Goal: Transaction & Acquisition: Download file/media

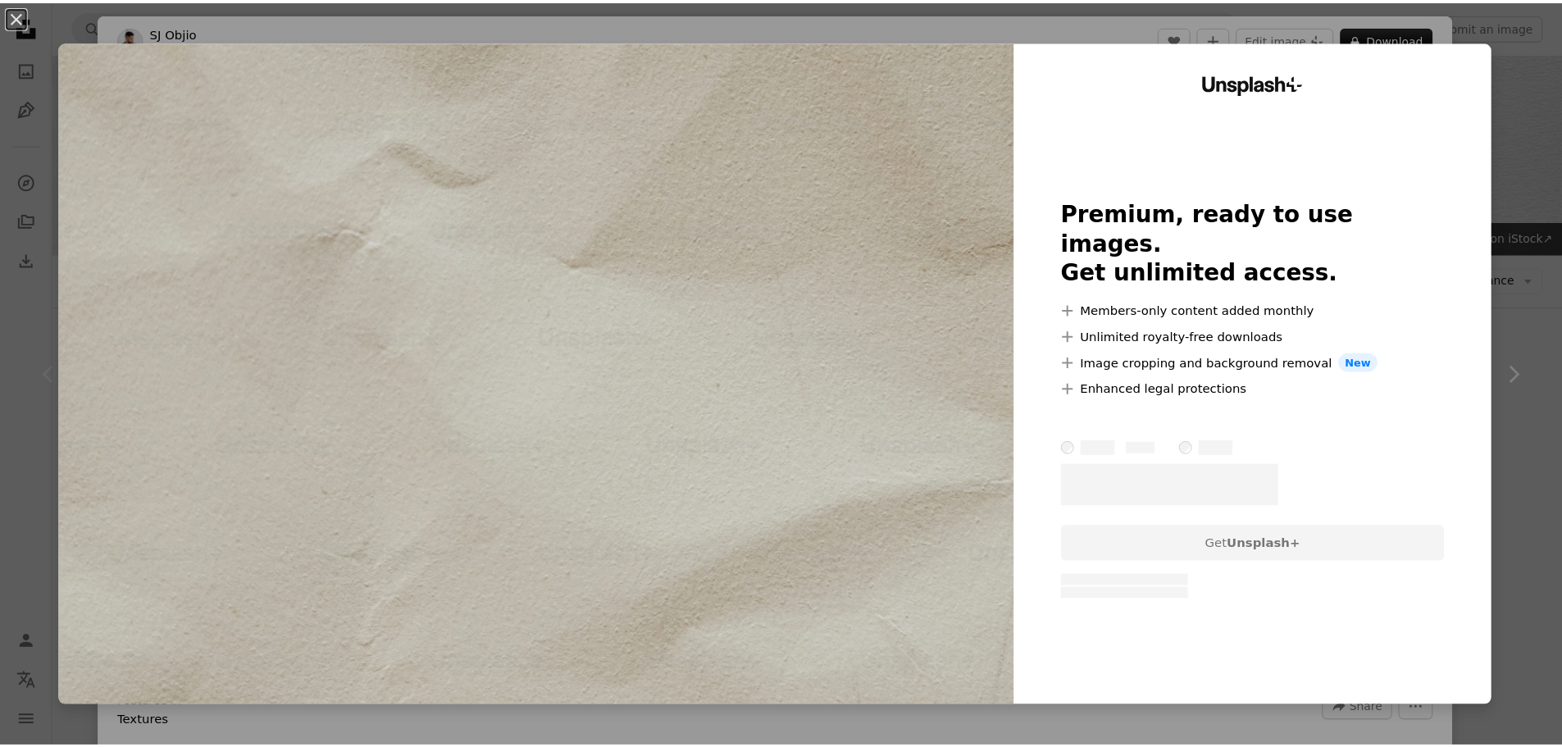
scroll to position [164, 0]
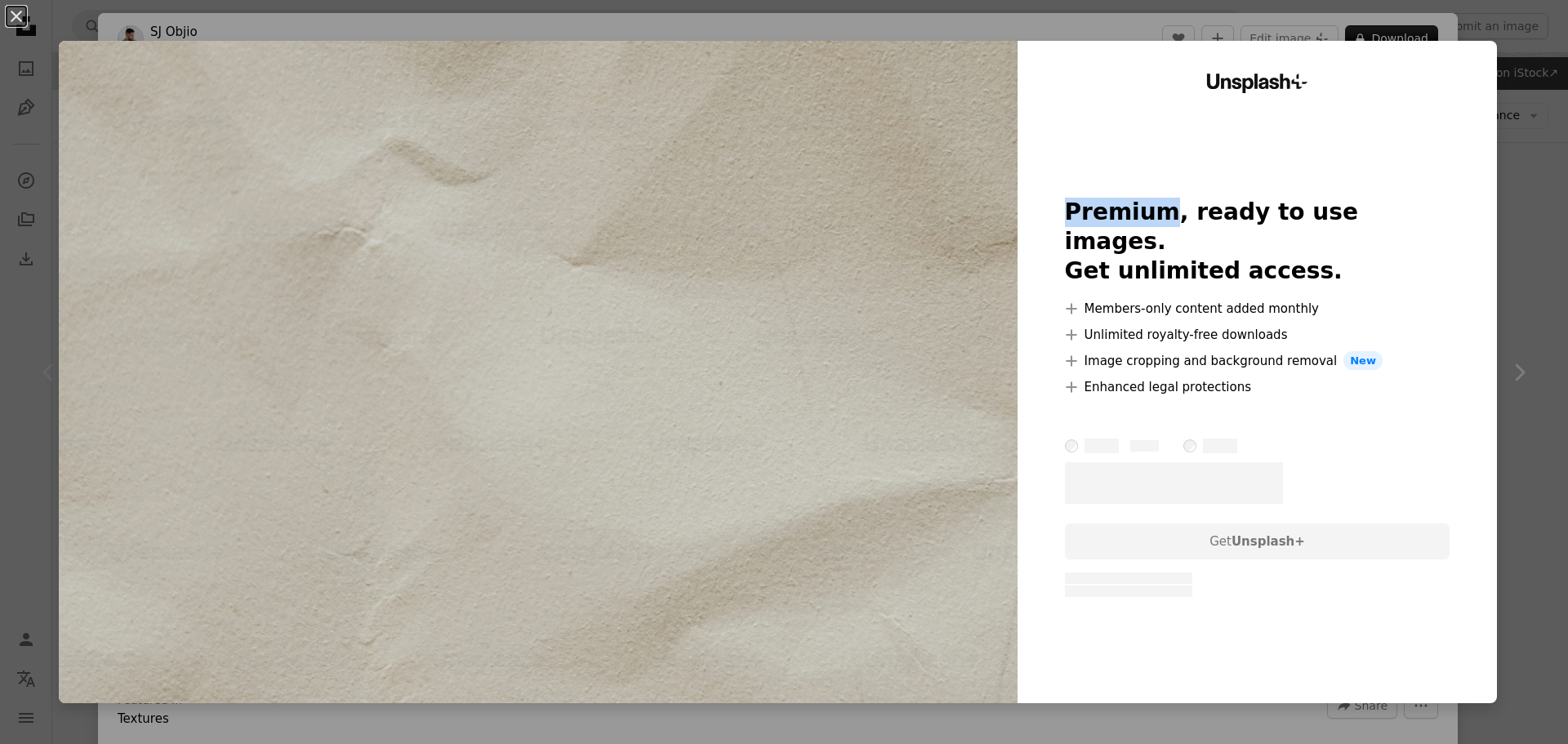
click at [1373, 40] on div "An X shape Unsplash+ Premium, ready to use images. Get unlimited access. A plus…" at bounding box center [784, 372] width 1568 height 744
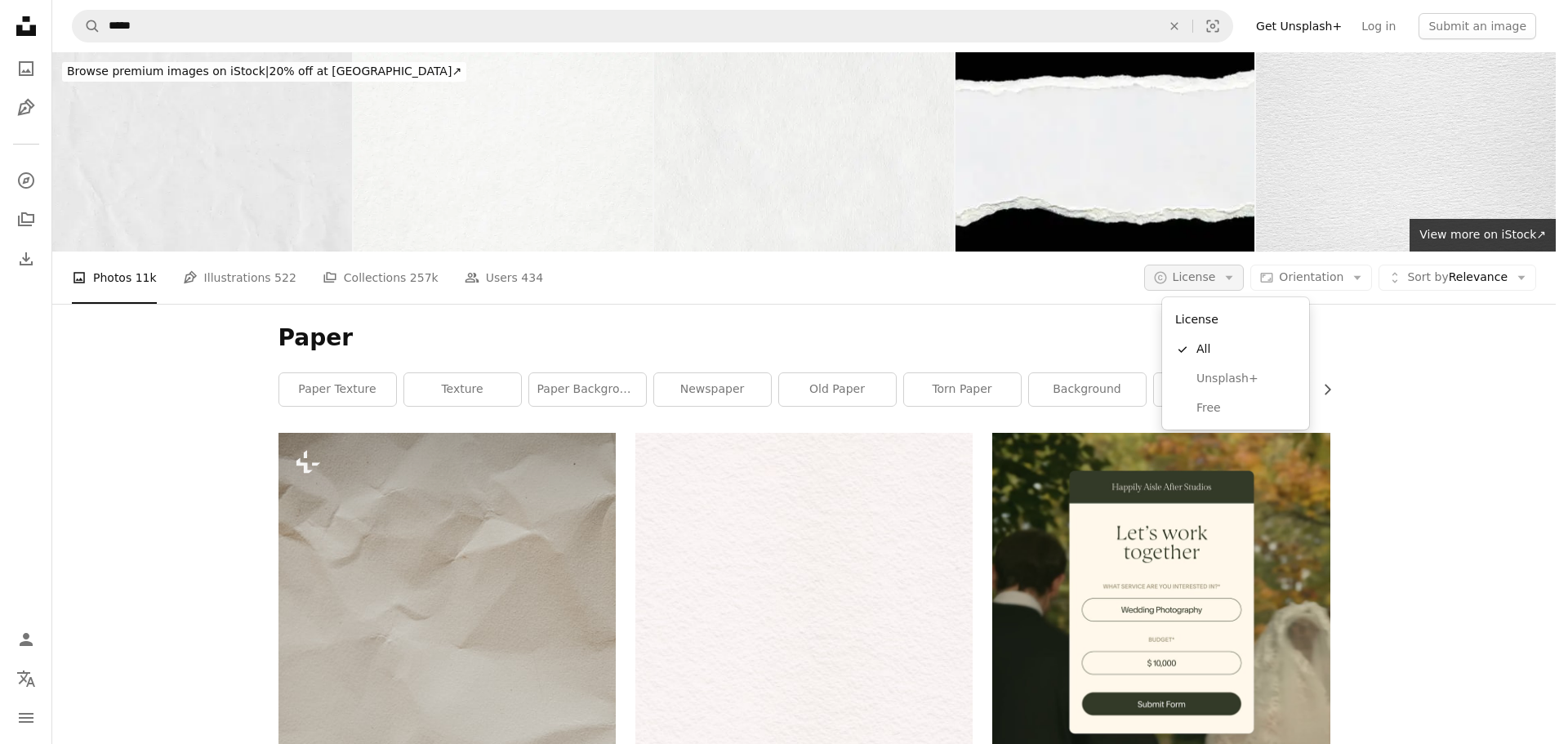
click at [1236, 280] on icon "Arrow down" at bounding box center [1229, 277] width 15 height 15
click at [1232, 419] on link "Free" at bounding box center [1235, 408] width 133 height 30
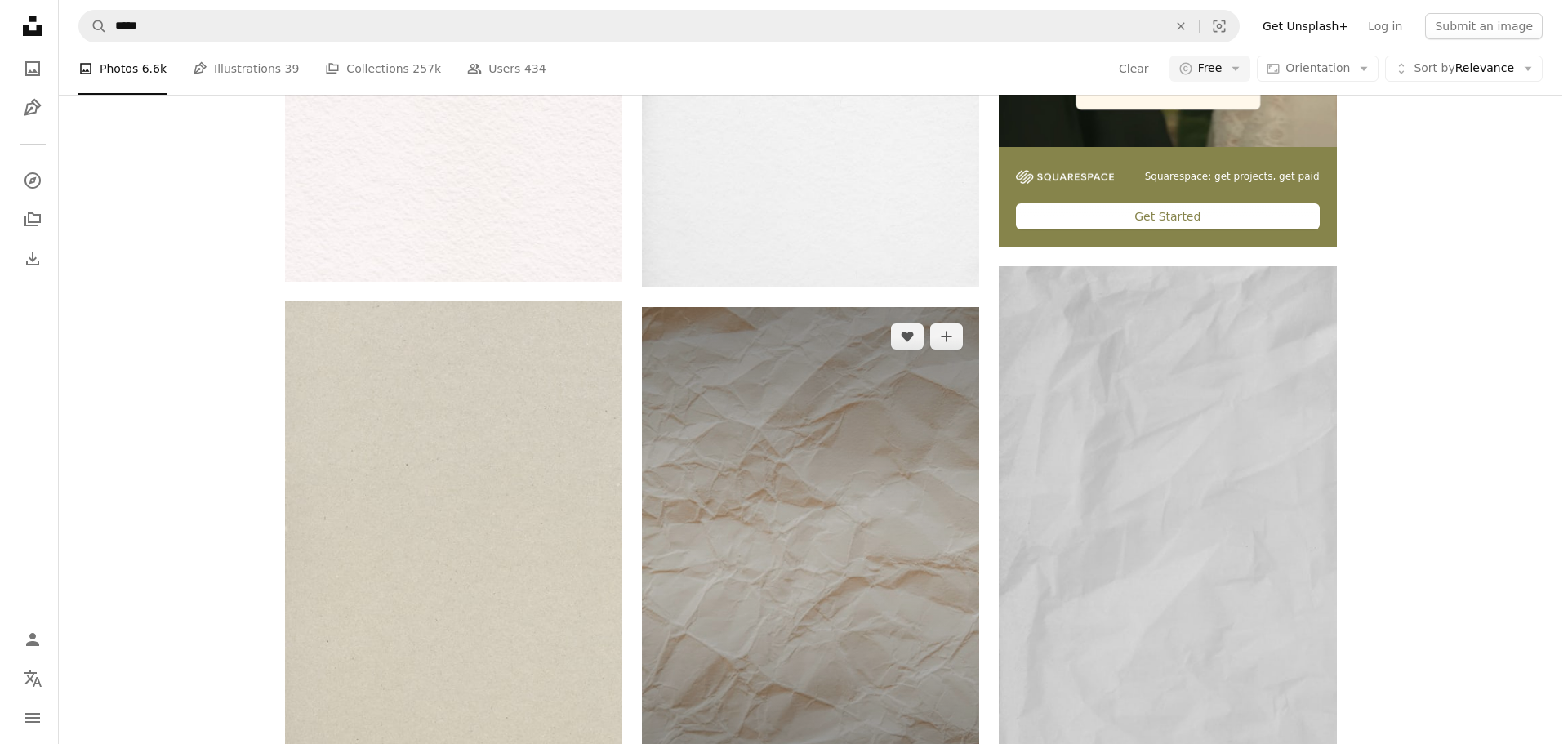
scroll to position [817, 0]
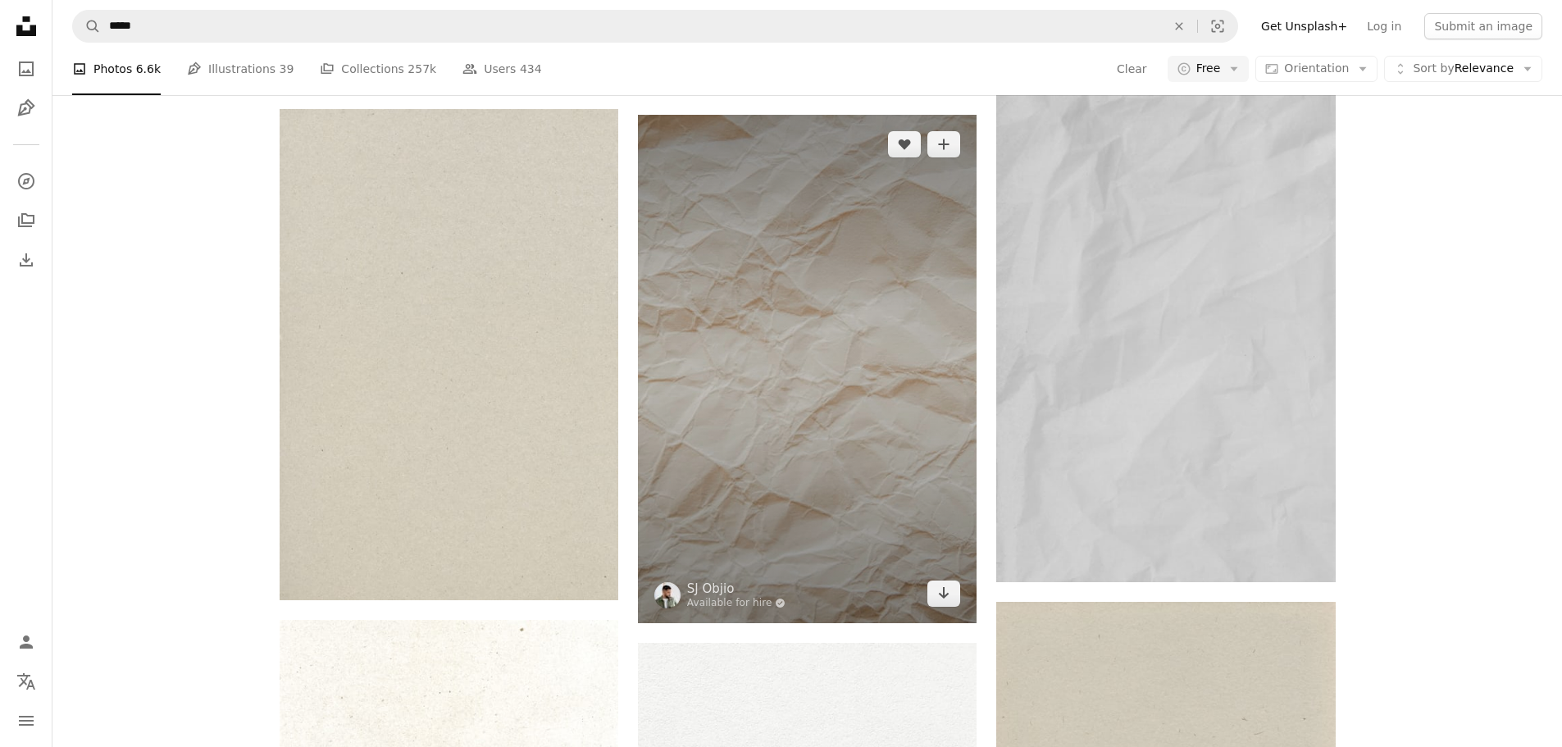
click at [787, 287] on img at bounding box center [807, 369] width 339 height 508
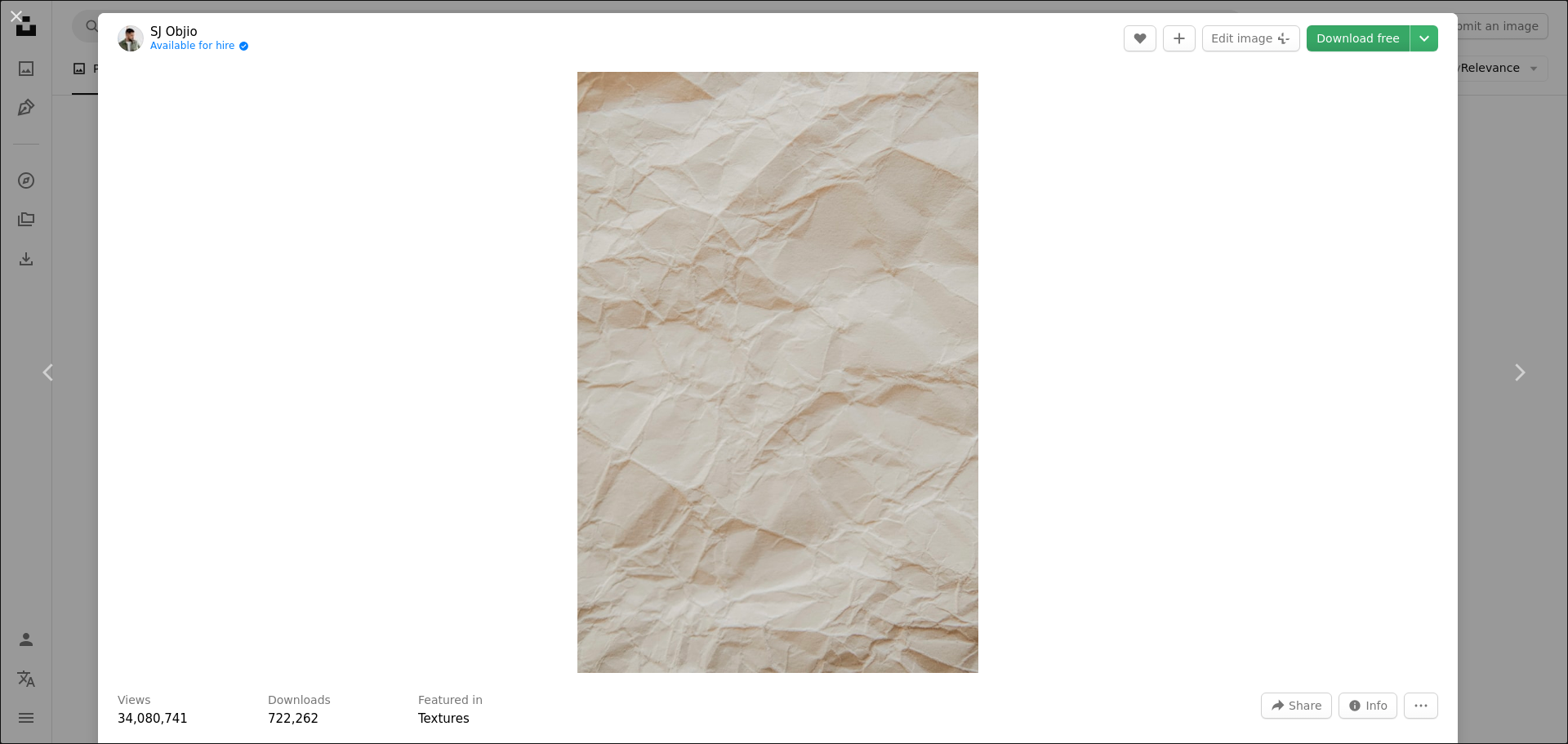
click at [1359, 40] on link "Download free" at bounding box center [1358, 38] width 103 height 26
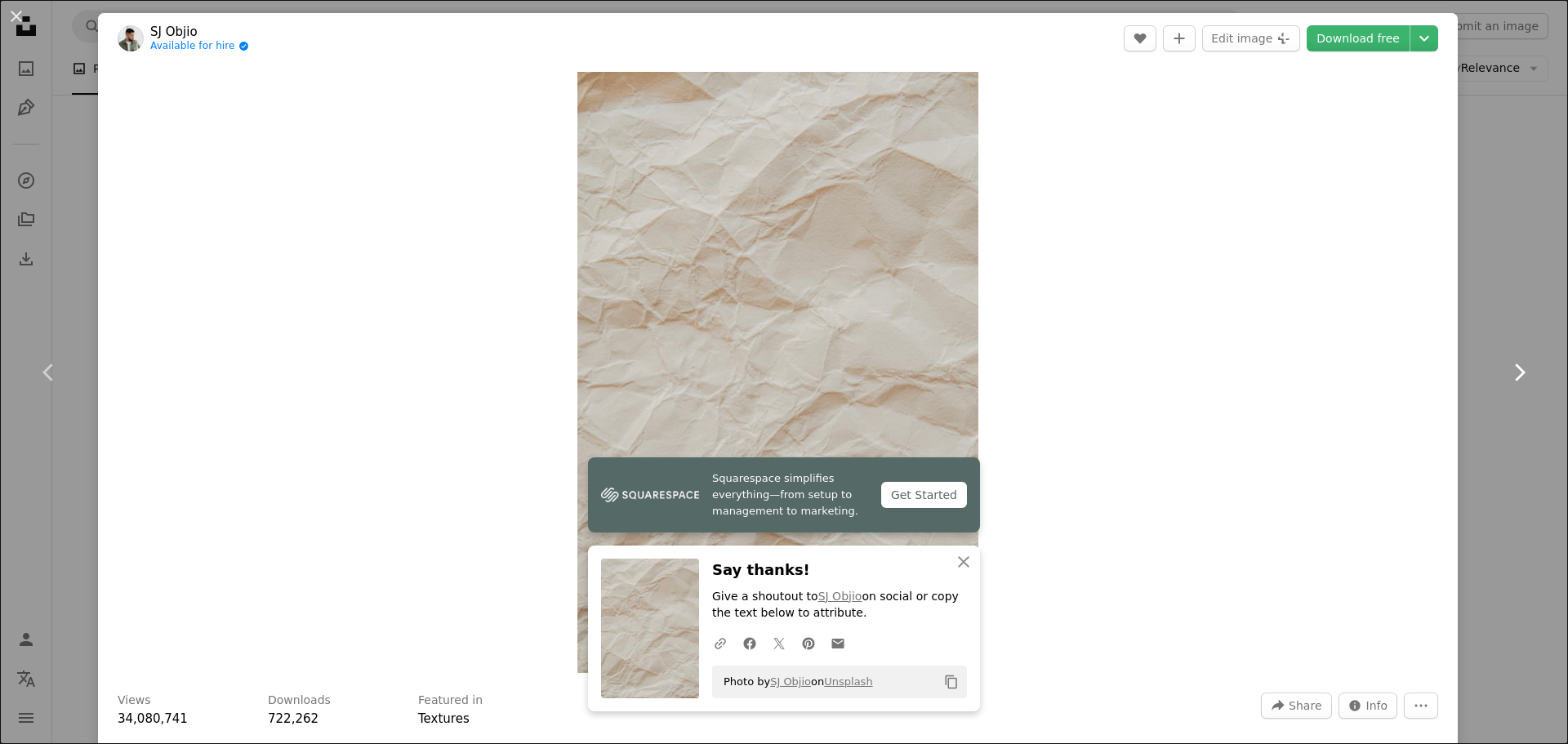
click at [1515, 366] on icon at bounding box center [1520, 372] width 11 height 17
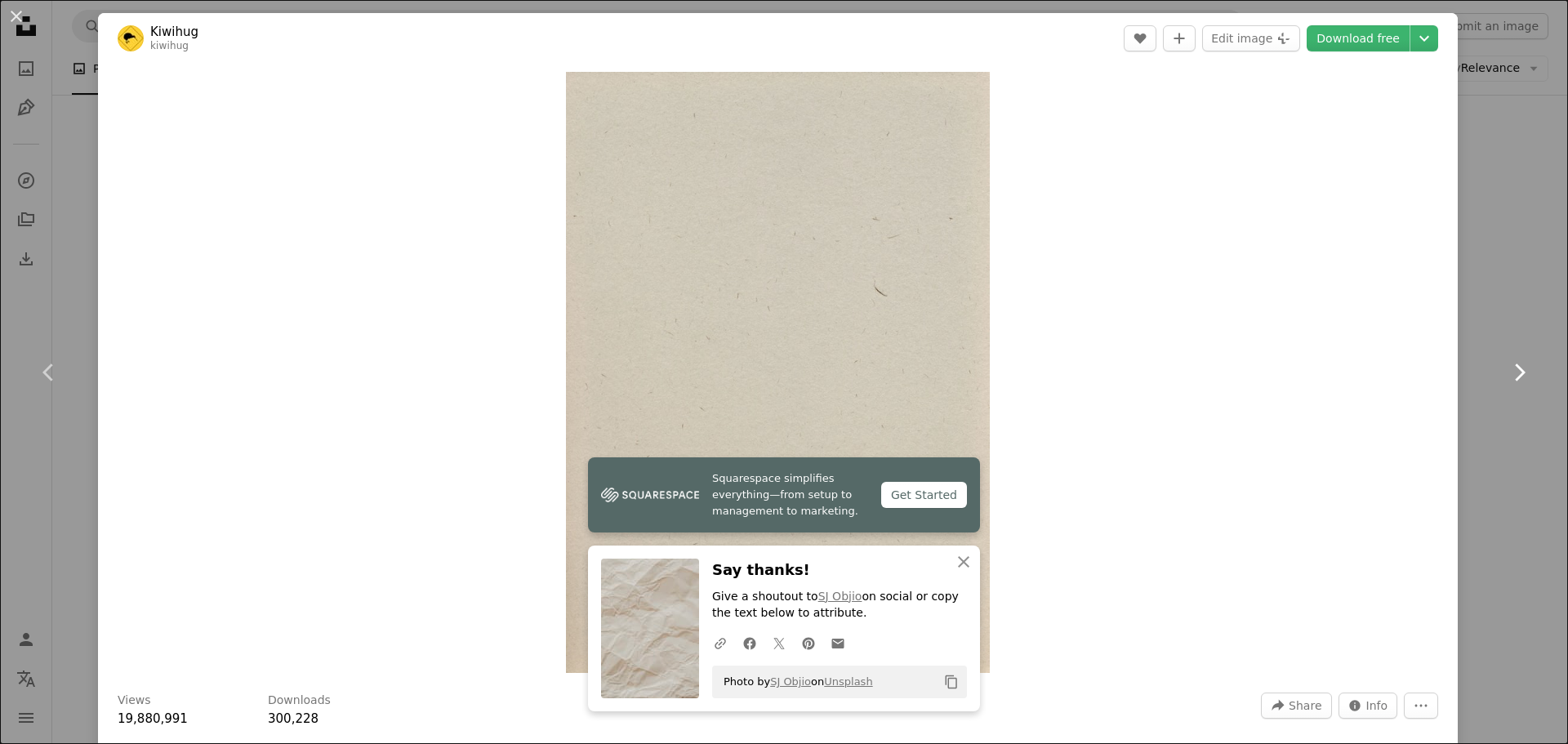
click at [1506, 364] on icon "Chevron right" at bounding box center [1519, 372] width 26 height 26
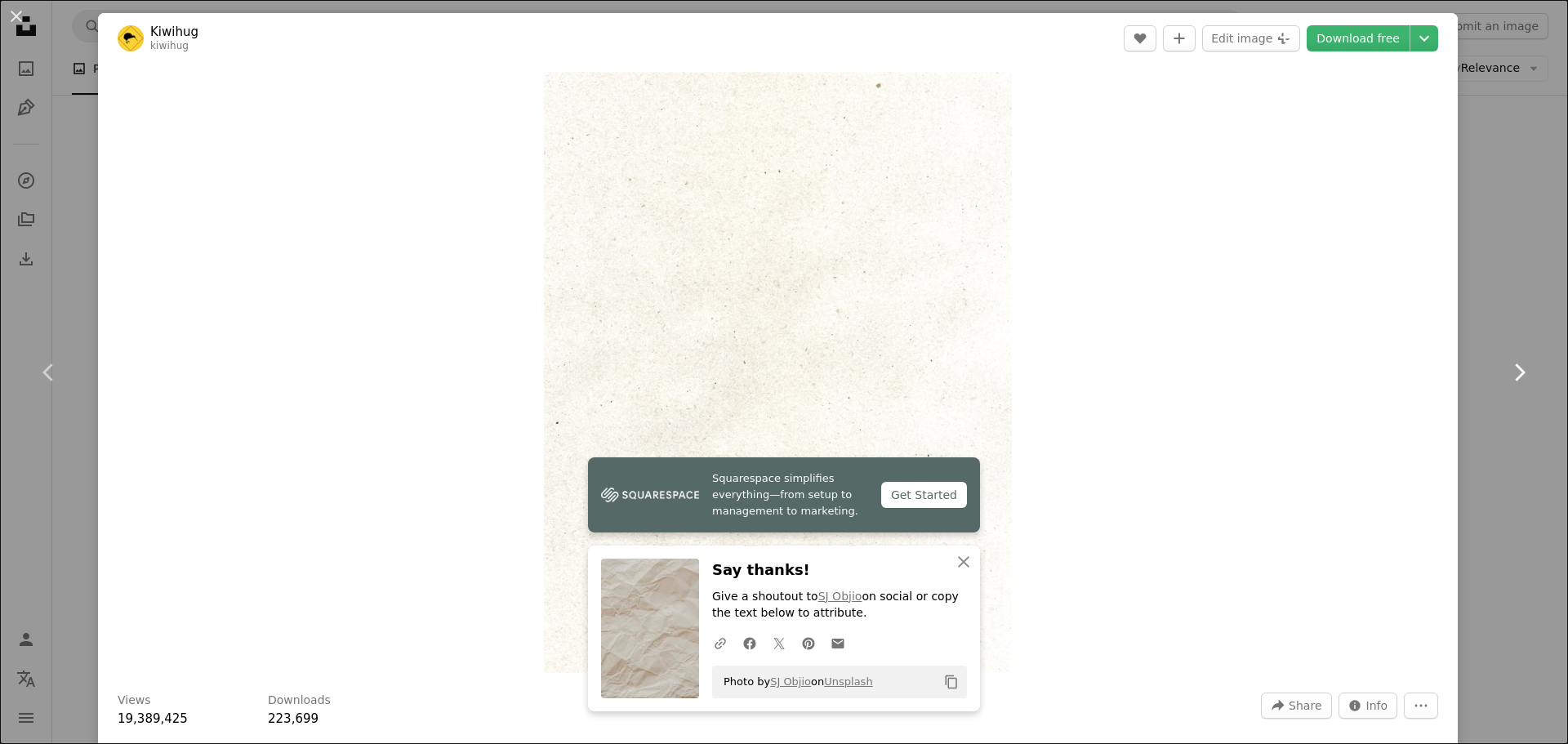
click at [1506, 364] on icon "Chevron right" at bounding box center [1519, 372] width 26 height 26
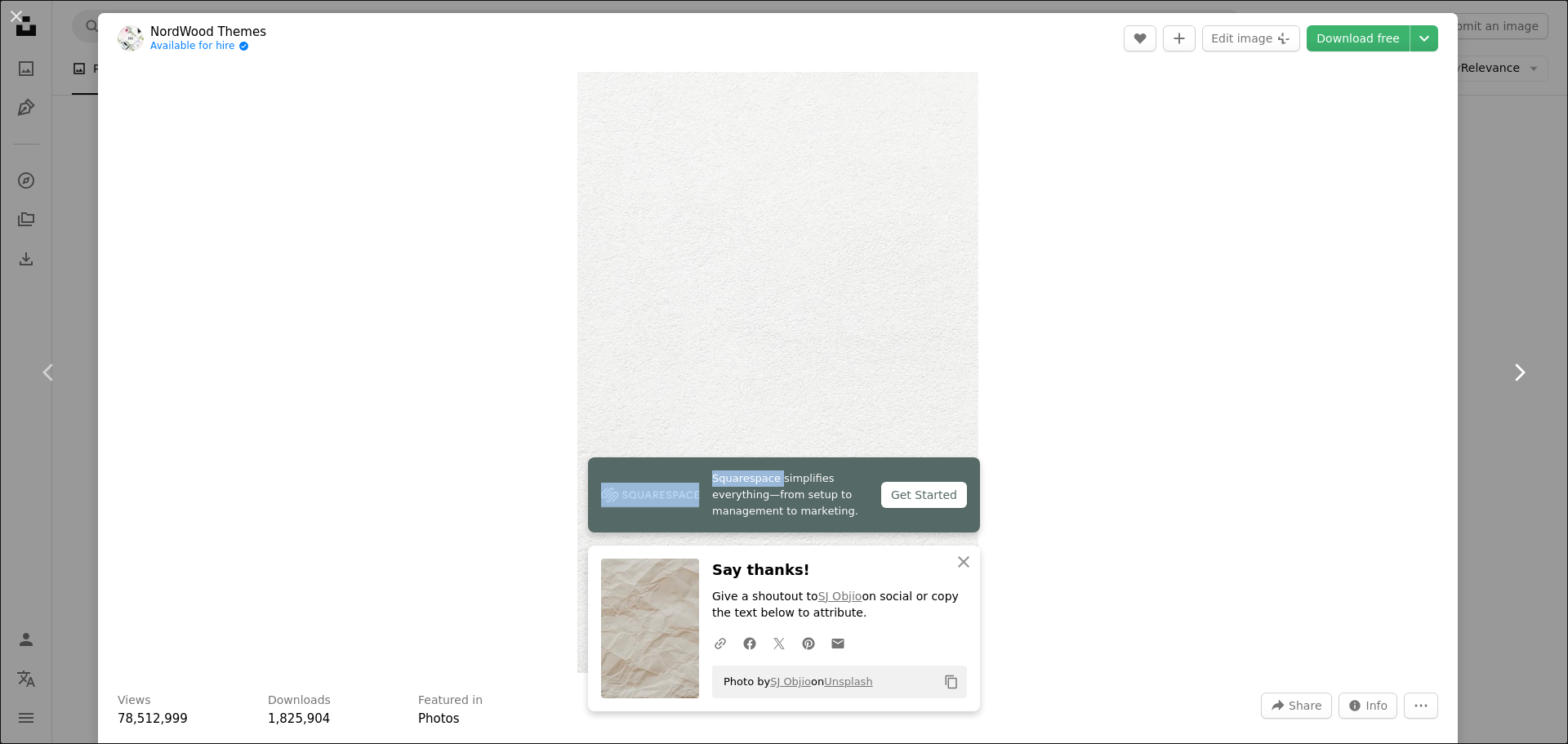
click at [1506, 364] on icon "Chevron right" at bounding box center [1519, 372] width 26 height 26
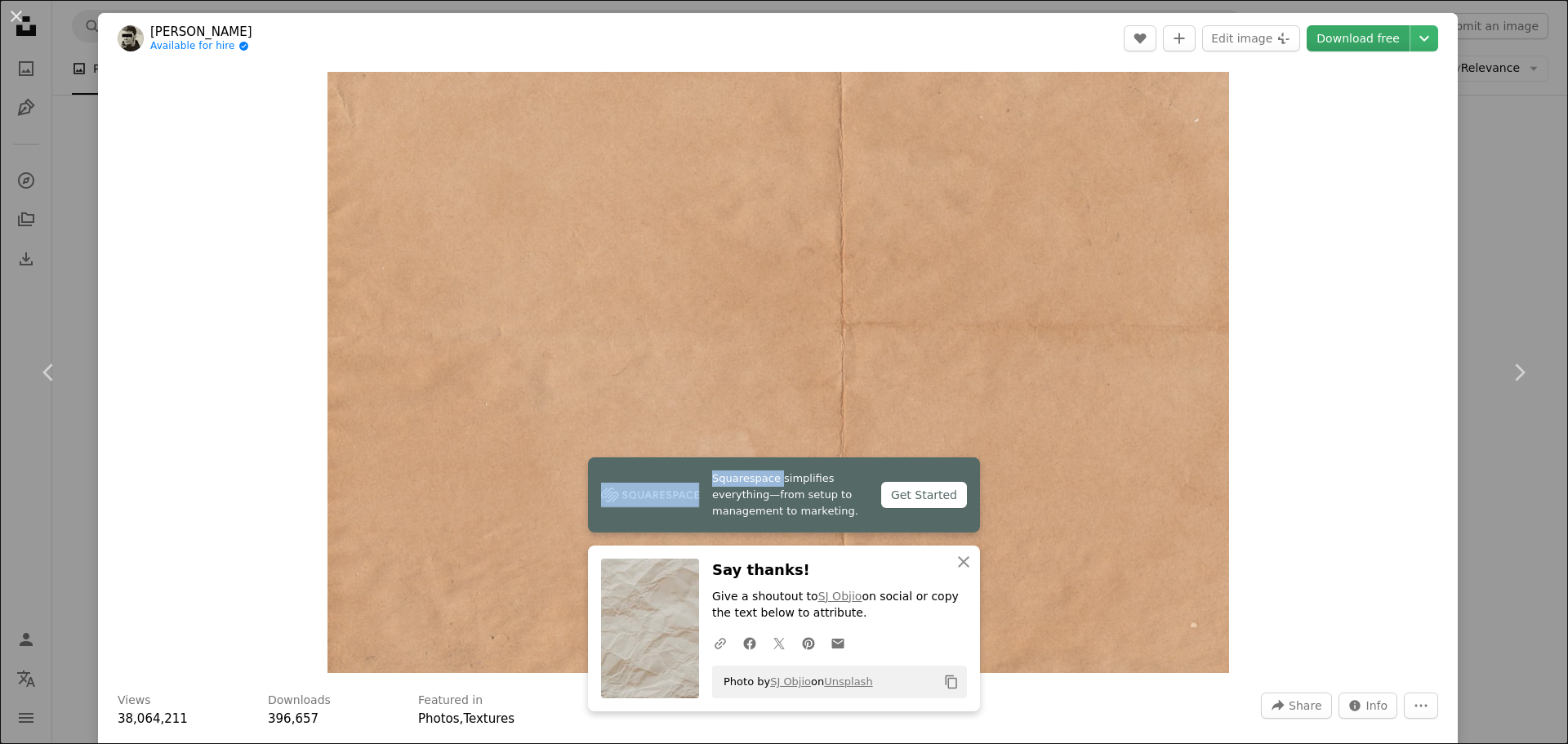
click at [1338, 43] on link "Download free" at bounding box center [1358, 38] width 103 height 26
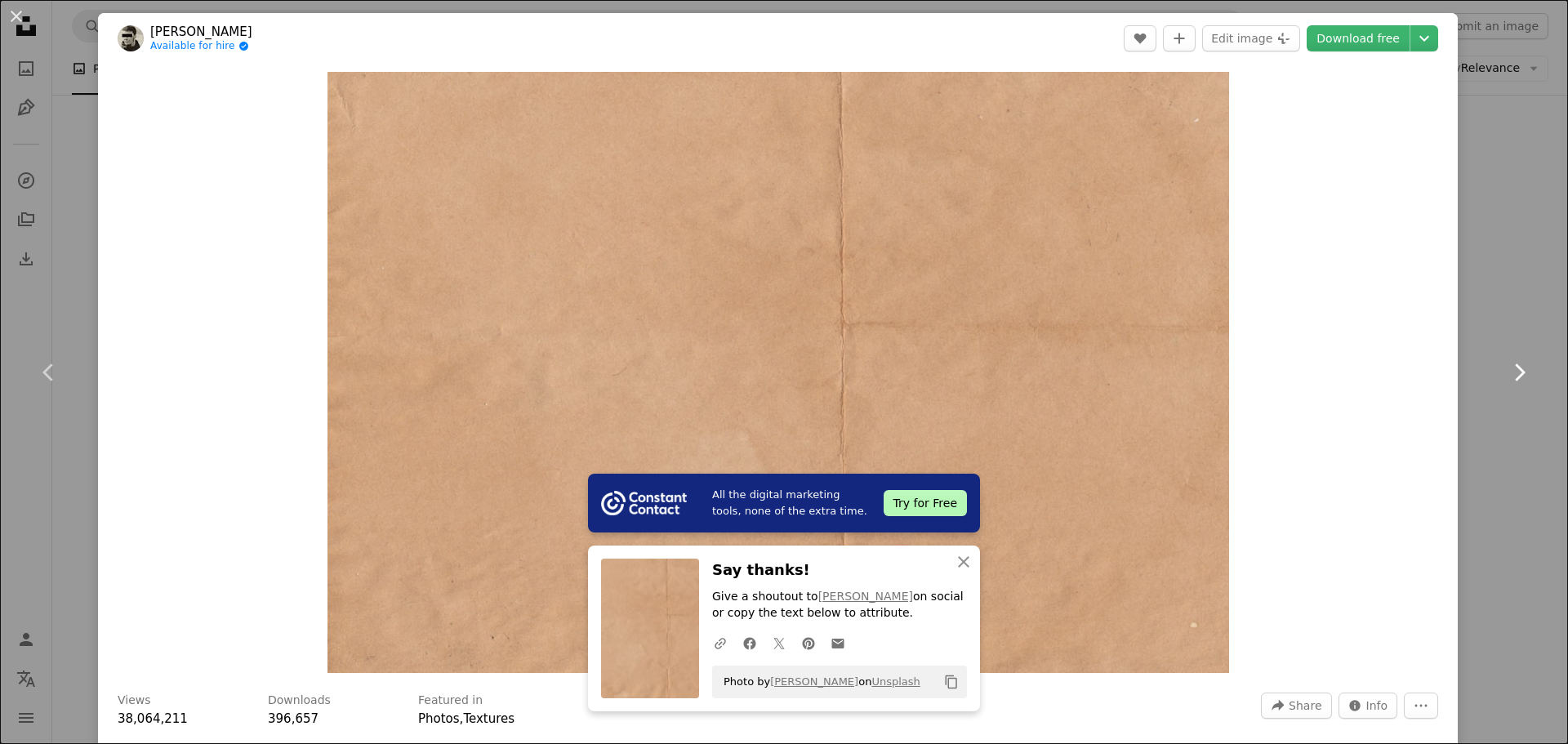
click at [1513, 375] on icon "Chevron right" at bounding box center [1519, 372] width 26 height 26
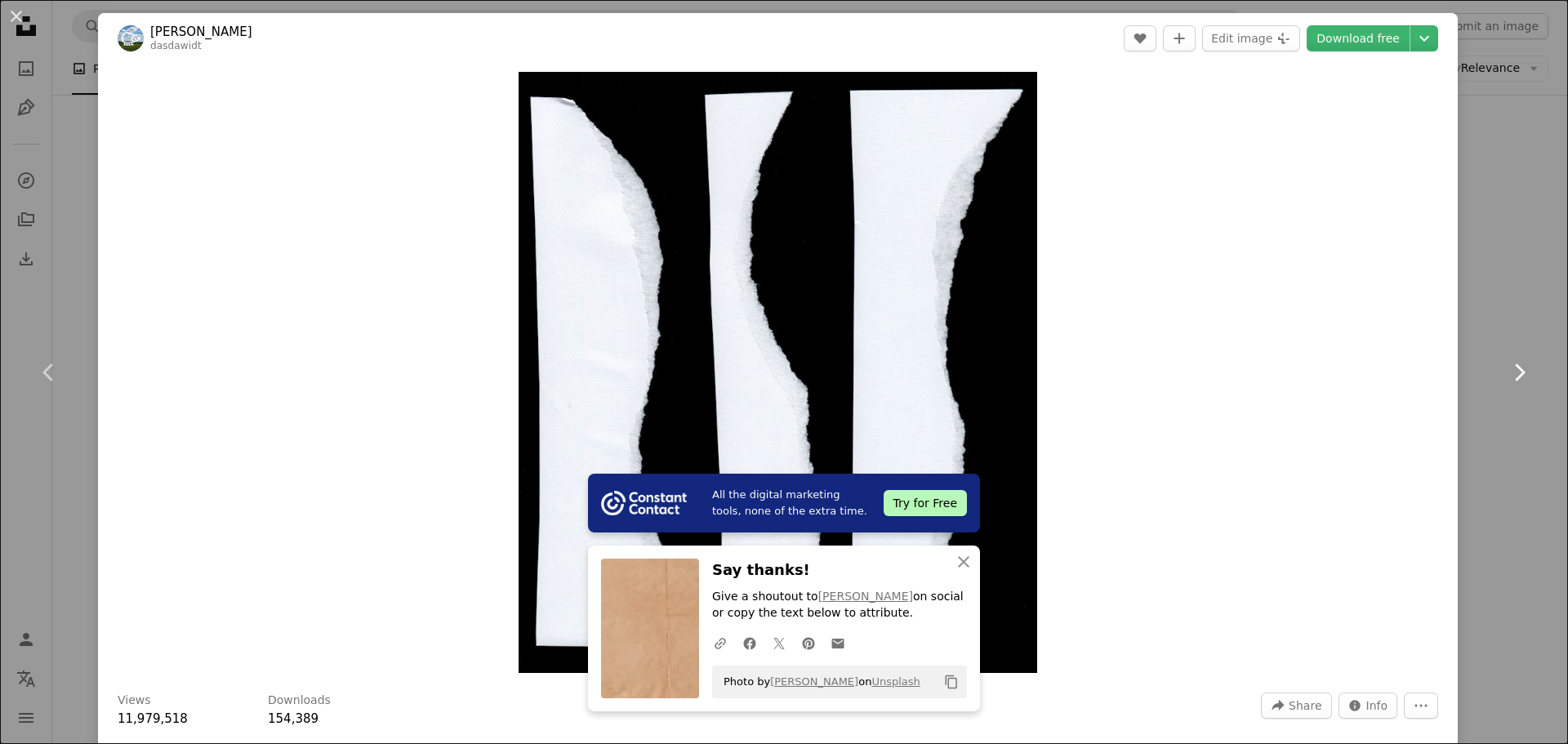
click at [1513, 375] on icon "Chevron right" at bounding box center [1519, 372] width 26 height 26
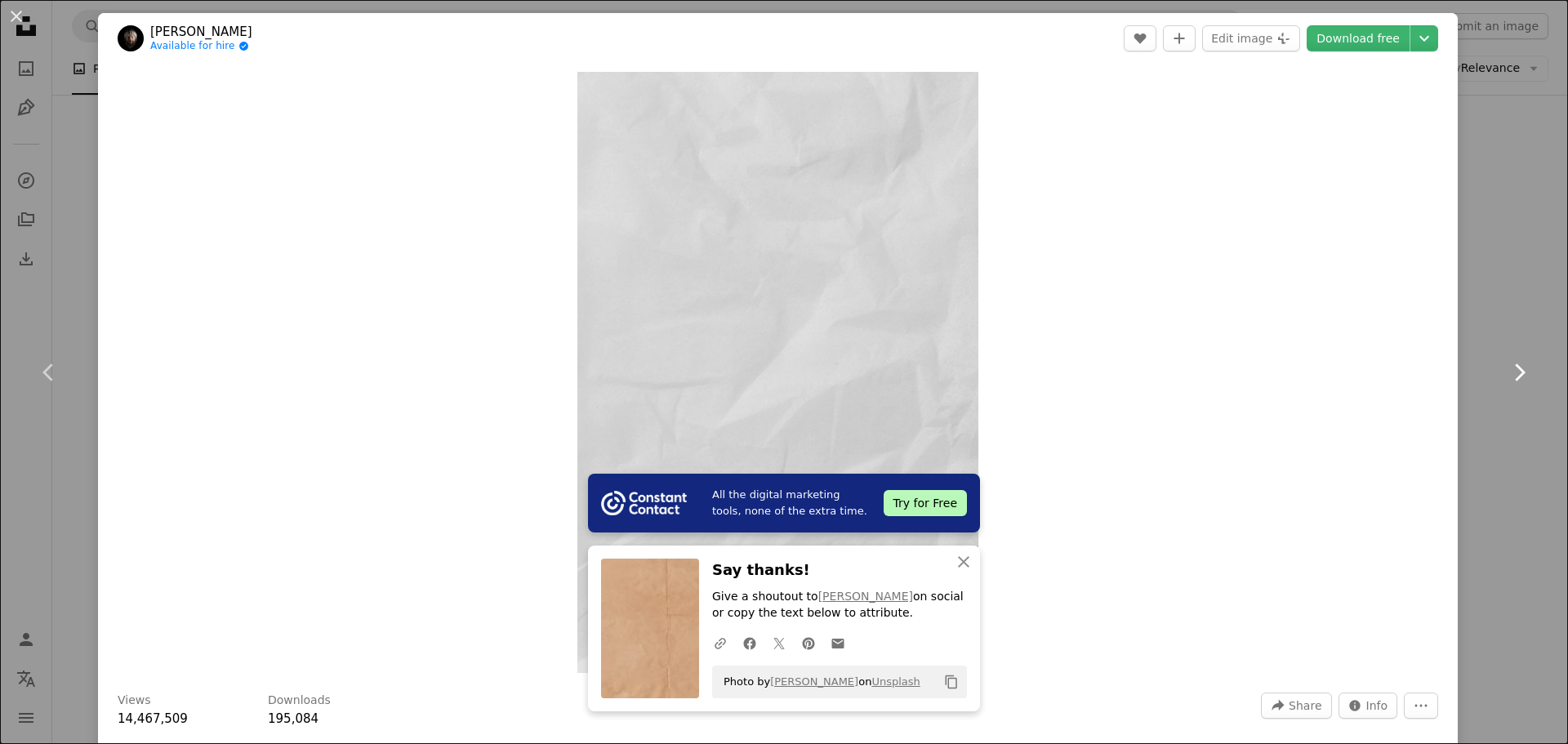
click at [1513, 375] on icon "Chevron right" at bounding box center [1519, 372] width 26 height 26
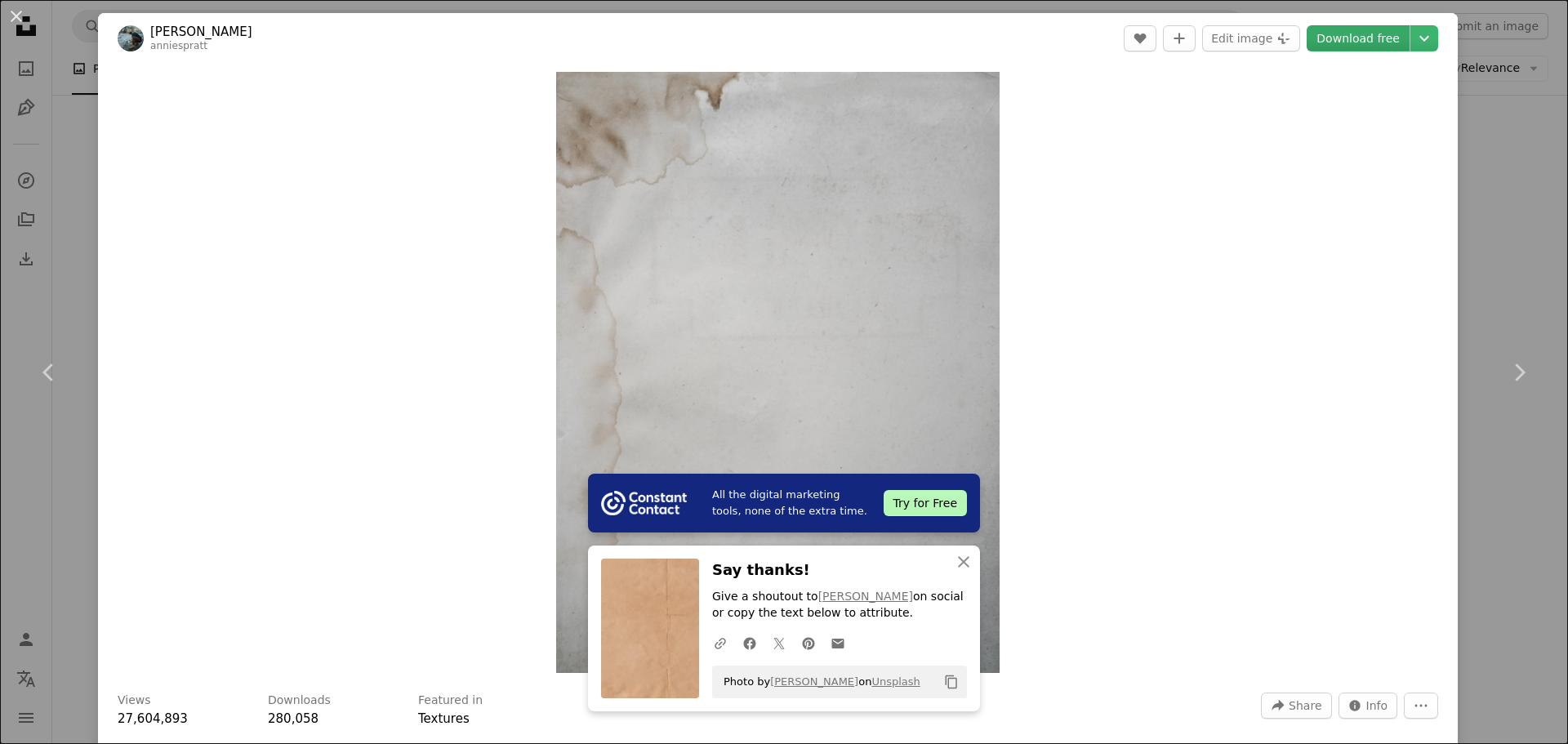
click at [1358, 48] on link "Download free" at bounding box center [1358, 38] width 103 height 26
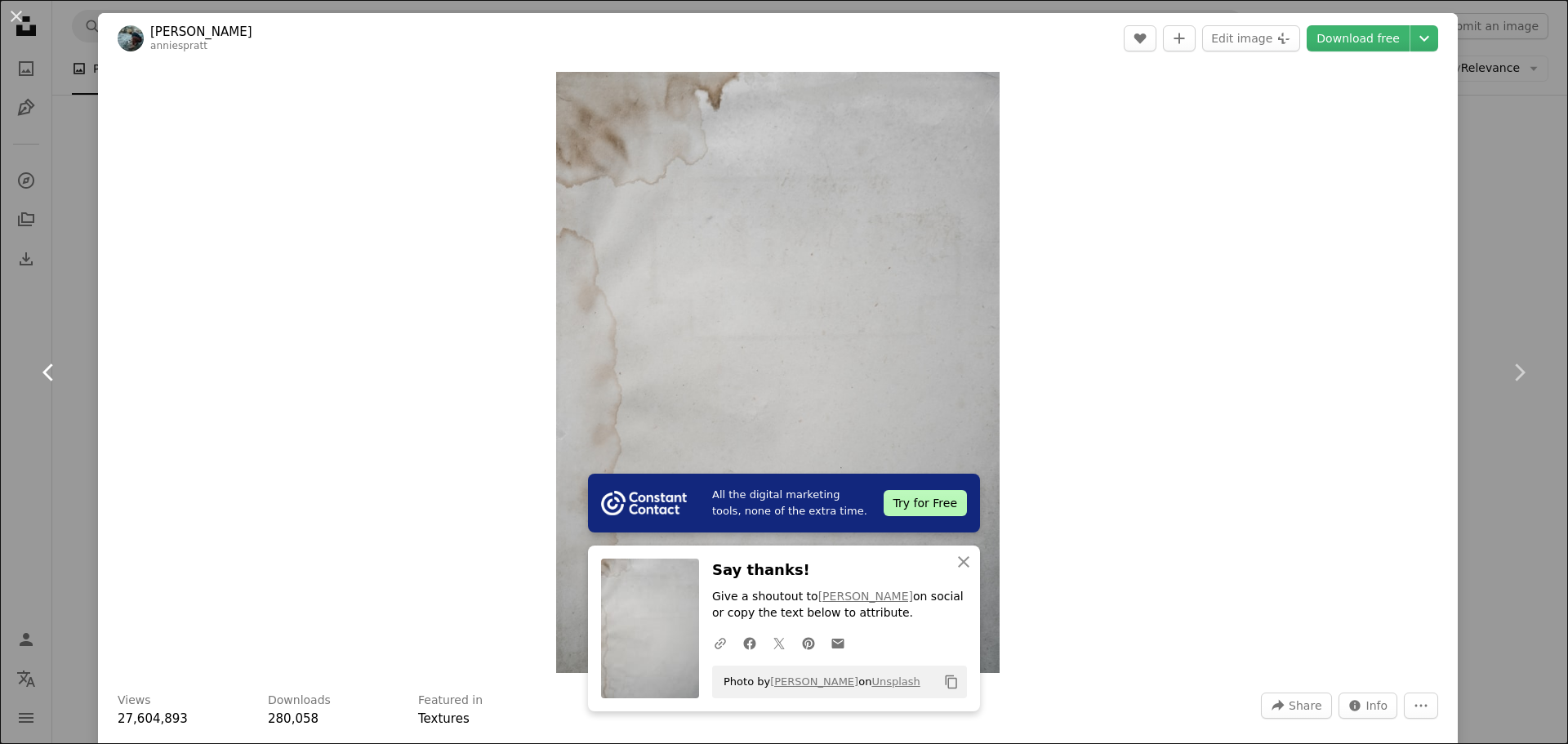
drag, startPoint x: 51, startPoint y: 369, endPoint x: 62, endPoint y: 364, distance: 12.1
click at [51, 369] on icon "Chevron left" at bounding box center [49, 372] width 26 height 26
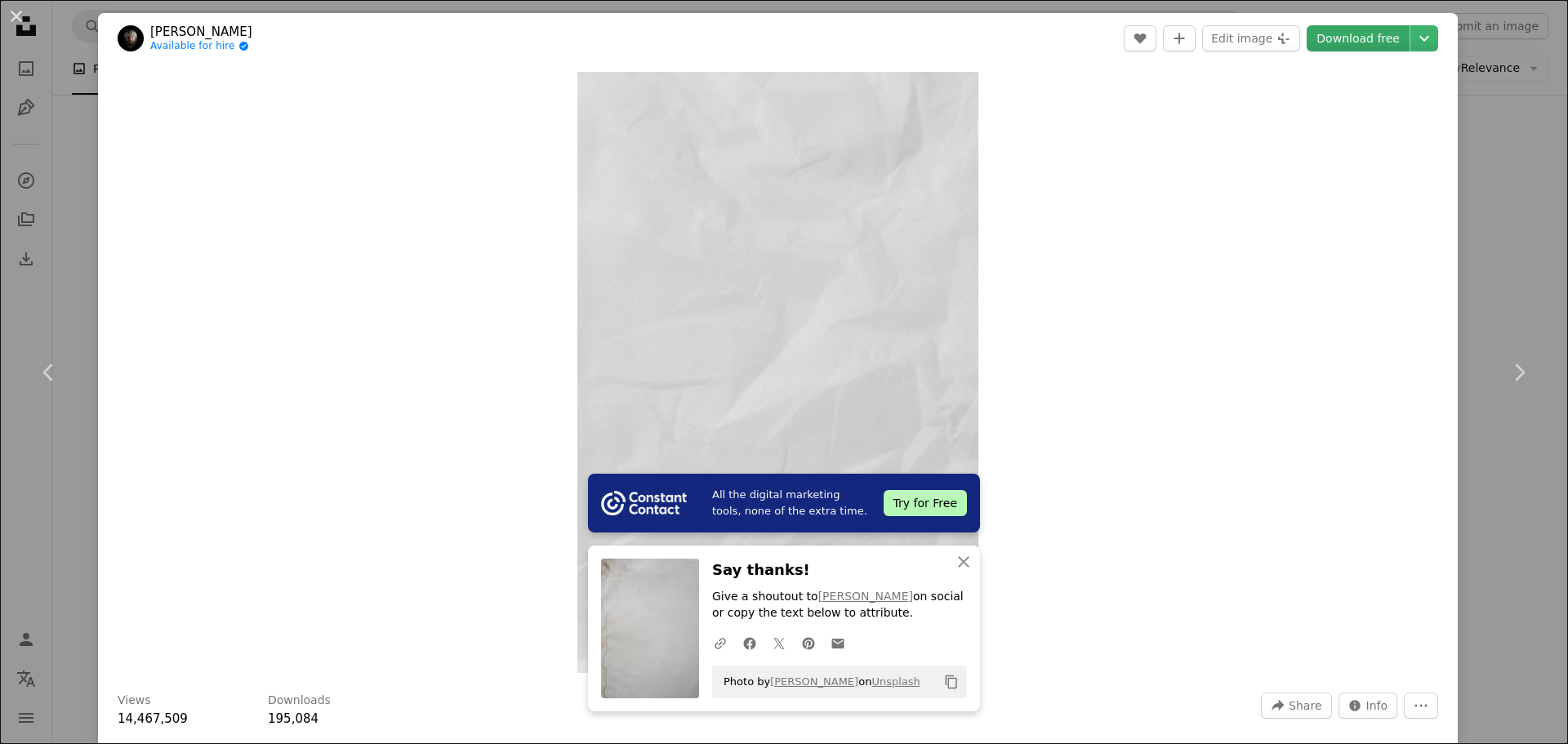
click at [1346, 40] on link "Download free" at bounding box center [1358, 38] width 103 height 26
